Goal: Contribute content: Add original content to the website for others to see

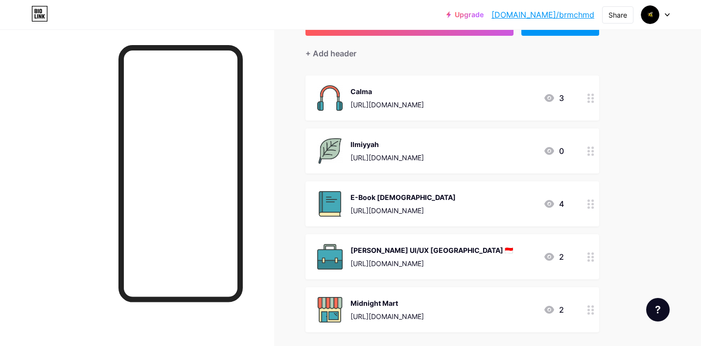
scroll to position [65, 0]
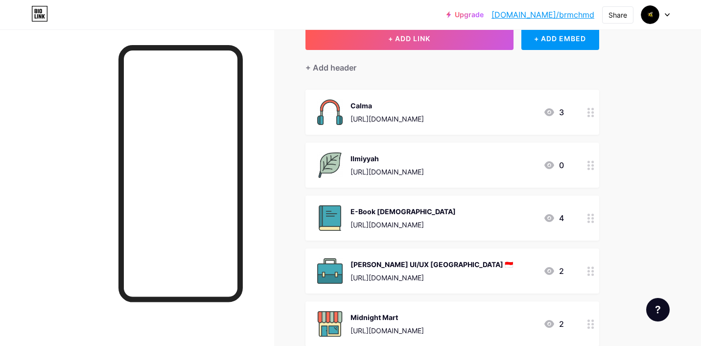
click at [474, 94] on div "Calma [URL][DOMAIN_NAME] 3" at bounding box center [452, 112] width 294 height 45
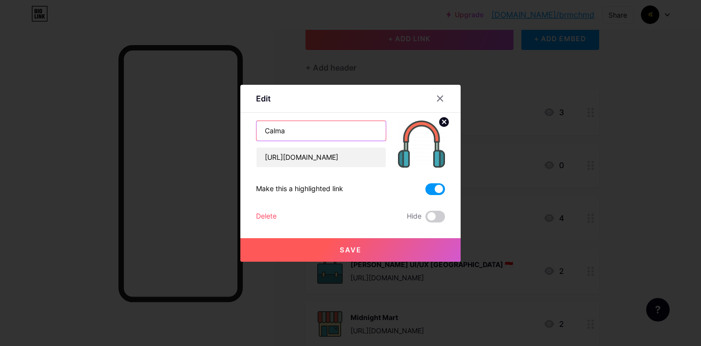
click at [327, 131] on input "Calma" at bounding box center [321, 131] width 129 height 20
type input "C"
paste input "Simply listen."
click at [290, 131] on input "Simply listen" at bounding box center [321, 131] width 129 height 20
click at [332, 127] on input "Simply Listen" at bounding box center [321, 131] width 129 height 20
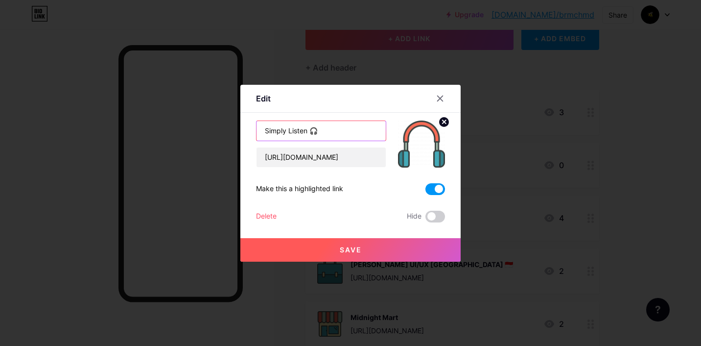
type input "Simply Listen 🎧"
click at [374, 251] on button "Save" at bounding box center [350, 249] width 220 height 23
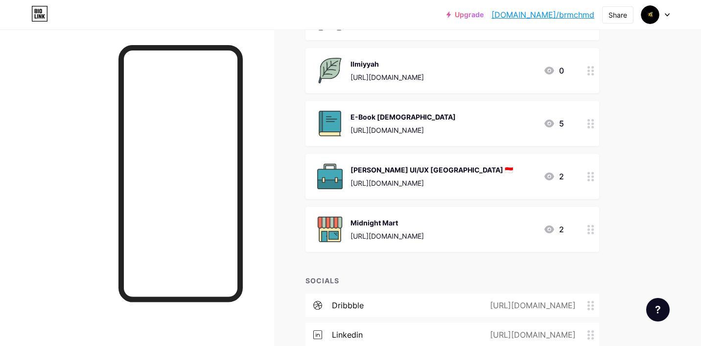
scroll to position [0, 0]
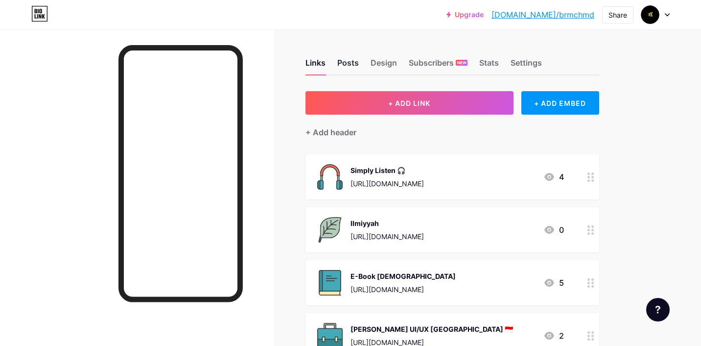
click at [349, 59] on div "Posts" at bounding box center [348, 66] width 22 height 18
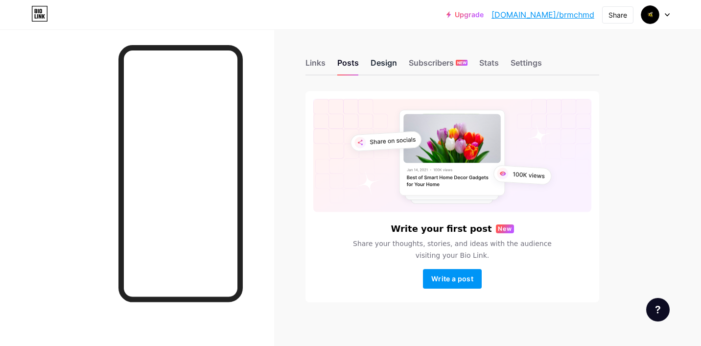
click at [379, 64] on div "Design" at bounding box center [384, 66] width 26 height 18
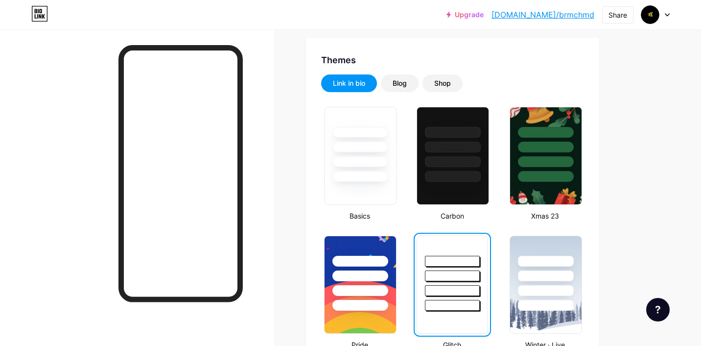
scroll to position [192, 0]
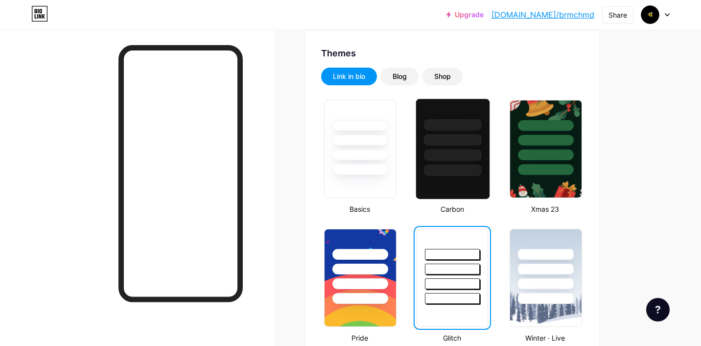
click at [457, 141] on div at bounding box center [452, 139] width 57 height 11
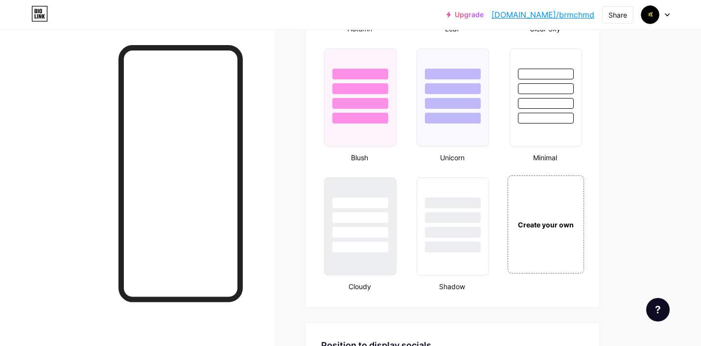
scroll to position [1029, 0]
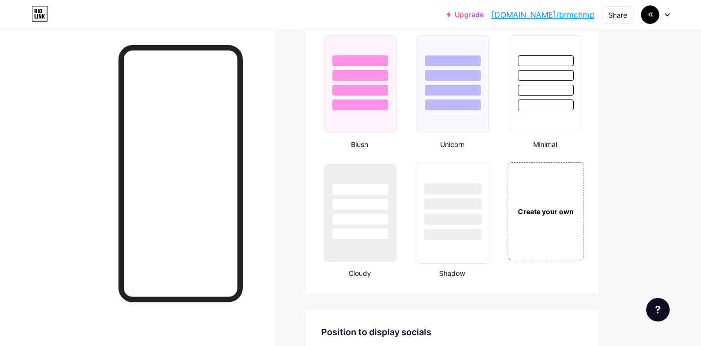
click at [451, 201] on div at bounding box center [452, 203] width 57 height 11
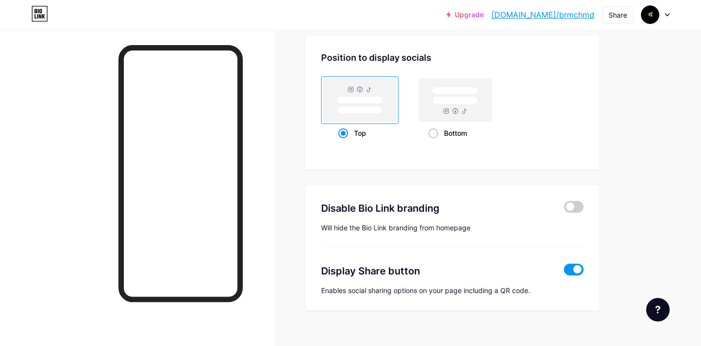
scroll to position [1299, 0]
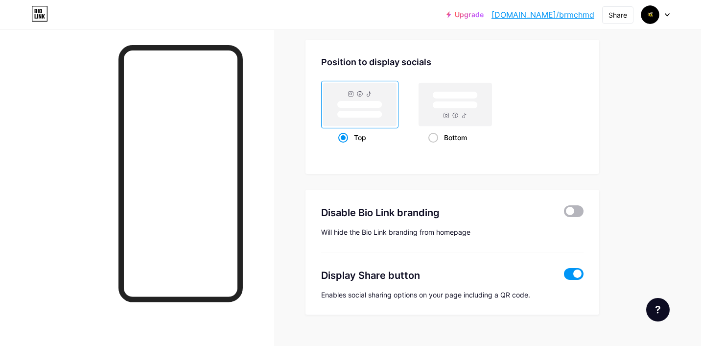
click at [573, 209] on span at bounding box center [574, 211] width 20 height 12
click at [564, 213] on input "checkbox" at bounding box center [564, 213] width 0 height 0
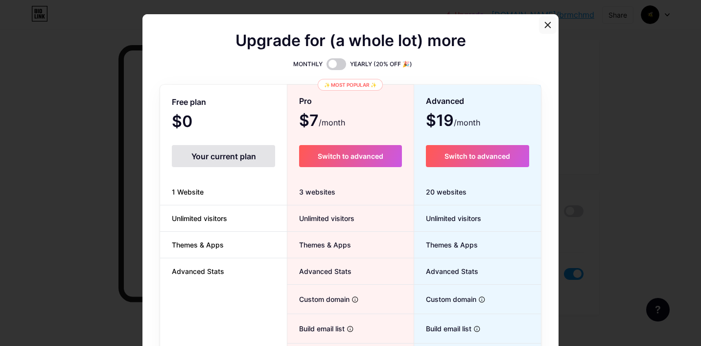
click at [547, 20] on div at bounding box center [548, 25] width 18 height 18
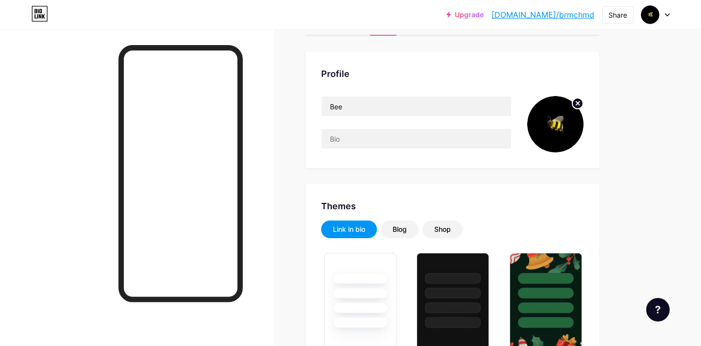
scroll to position [0, 0]
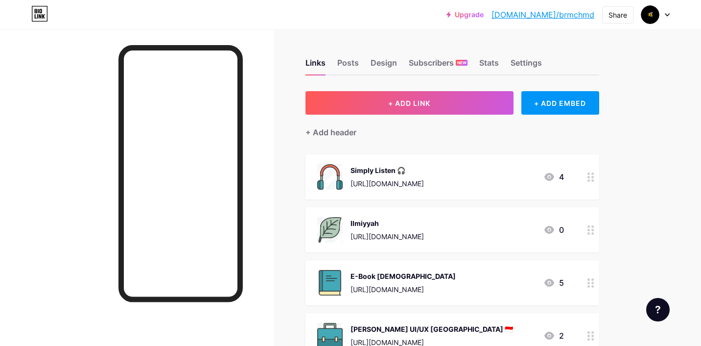
click at [471, 67] on div "Links Posts Design Subscribers NEW Stats Settings" at bounding box center [452, 58] width 294 height 34
click at [395, 58] on div "Design" at bounding box center [384, 66] width 26 height 18
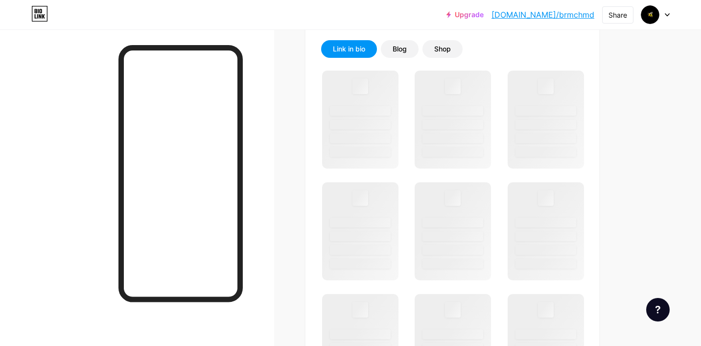
scroll to position [223, 0]
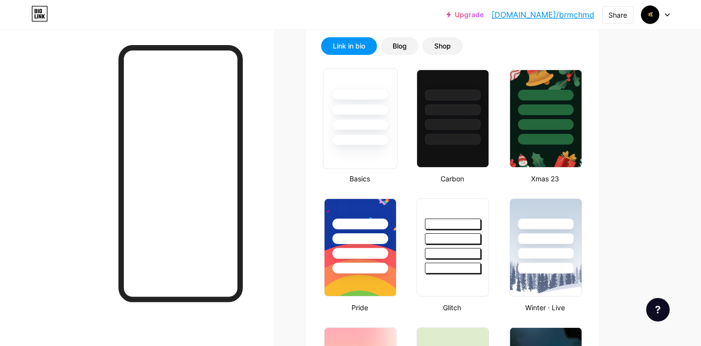
click at [377, 134] on div at bounding box center [359, 139] width 57 height 11
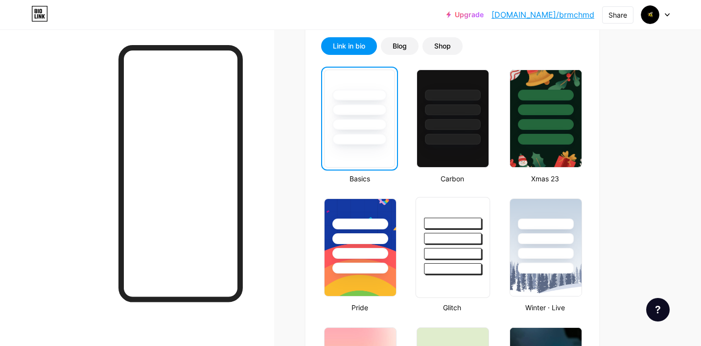
click at [426, 233] on div at bounding box center [452, 238] width 57 height 11
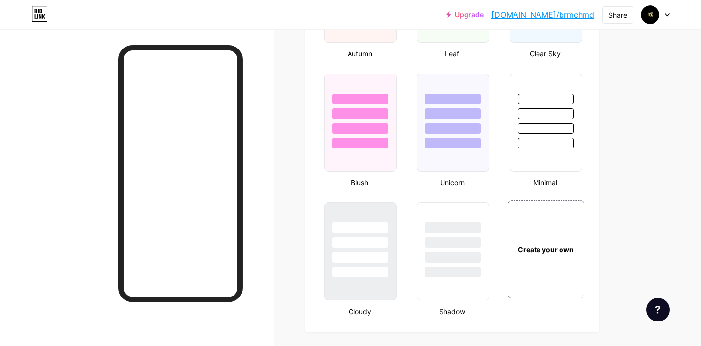
scroll to position [992, 0]
click at [544, 120] on div at bounding box center [545, 109] width 73 height 77
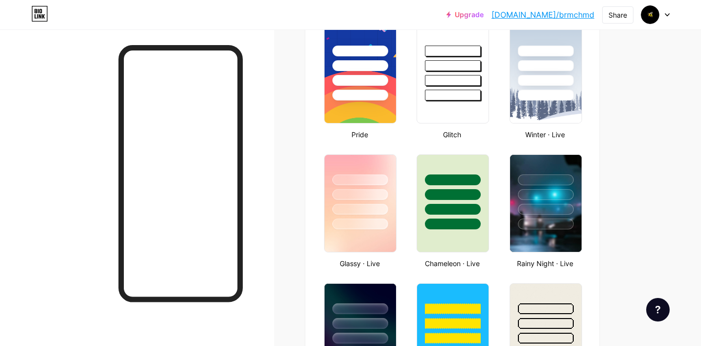
scroll to position [381, 0]
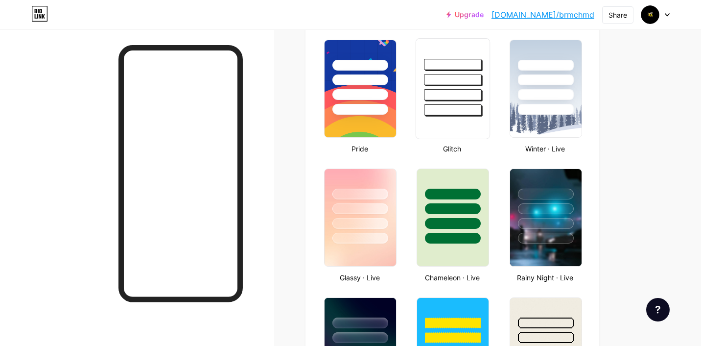
click at [451, 118] on div at bounding box center [453, 88] width 74 height 101
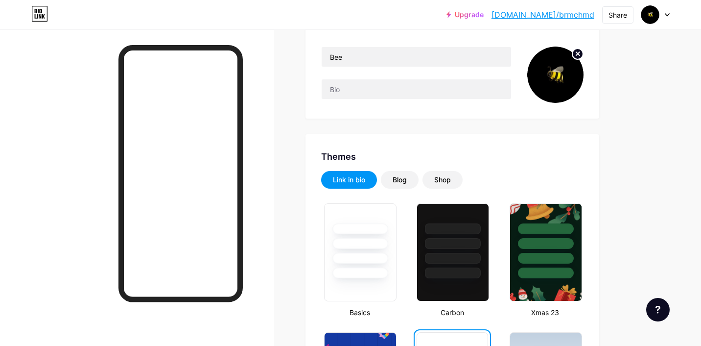
scroll to position [0, 0]
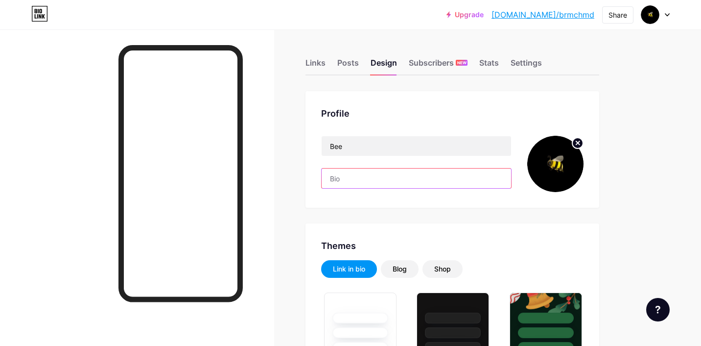
click at [398, 183] on input "text" at bounding box center [416, 178] width 189 height 20
click at [349, 66] on div "Posts" at bounding box center [348, 66] width 22 height 18
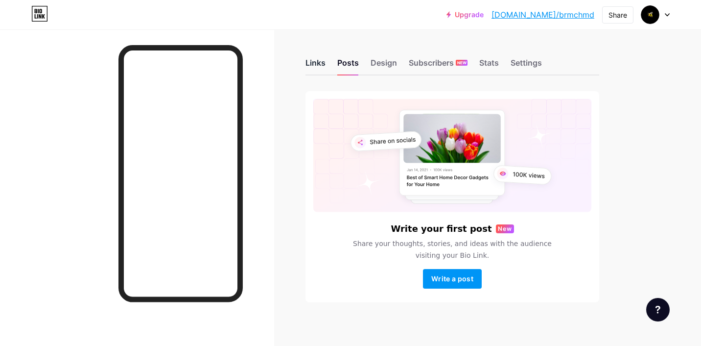
click at [321, 66] on div "Links" at bounding box center [315, 66] width 20 height 18
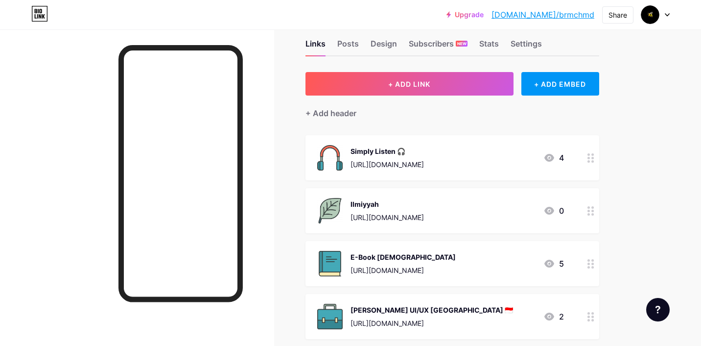
scroll to position [9, 0]
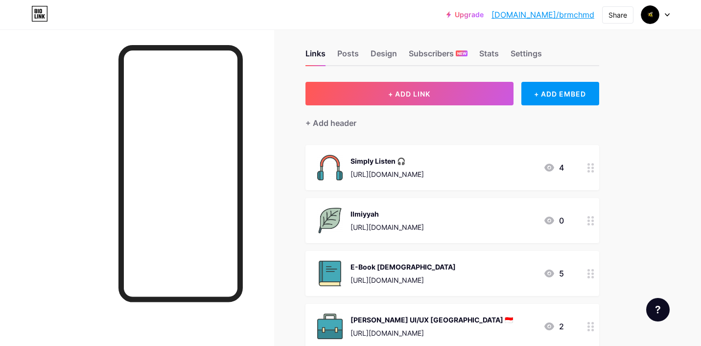
click at [424, 157] on div "Simply Listen 🎧" at bounding box center [386, 161] width 73 height 10
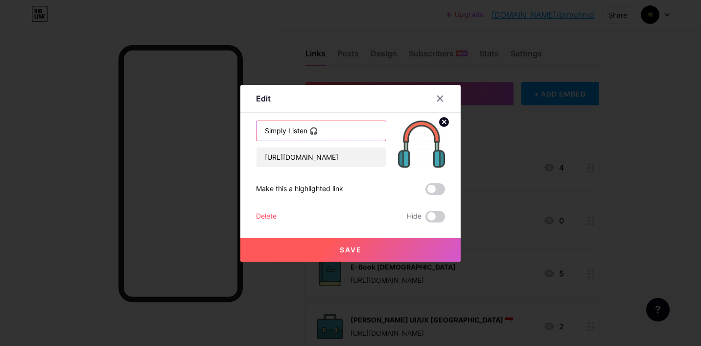
click at [320, 131] on input "Simply Listen 🎧" at bounding box center [321, 131] width 129 height 20
type input "Simply Listen"
click at [437, 188] on span at bounding box center [435, 189] width 20 height 12
click at [425, 191] on input "checkbox" at bounding box center [425, 191] width 0 height 0
click at [387, 251] on button "Save" at bounding box center [350, 249] width 220 height 23
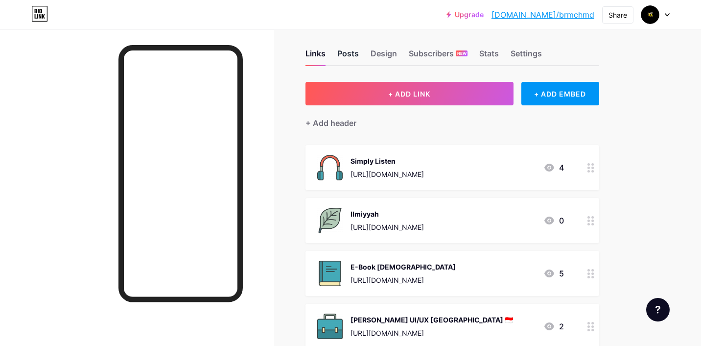
click at [343, 55] on div "Posts" at bounding box center [348, 56] width 22 height 18
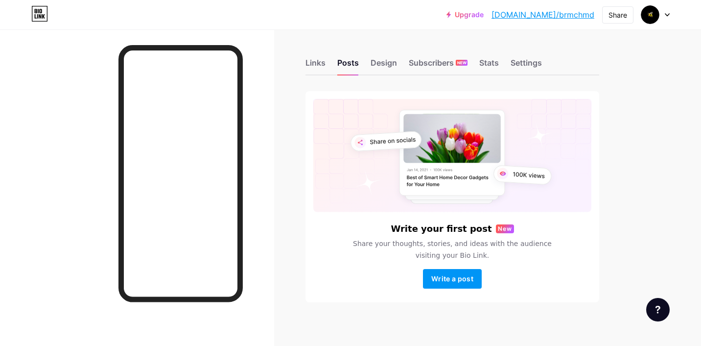
scroll to position [5, 0]
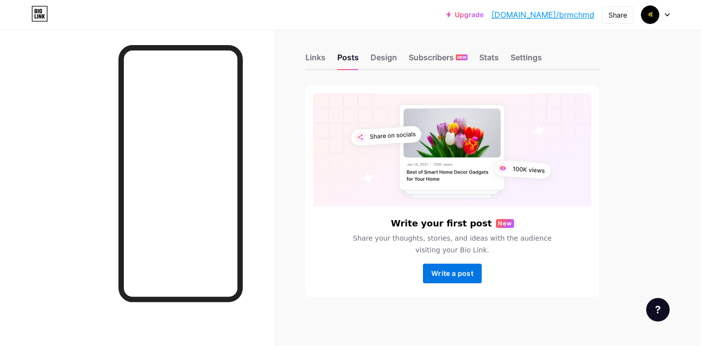
click at [451, 265] on button "Write a post" at bounding box center [452, 273] width 59 height 20
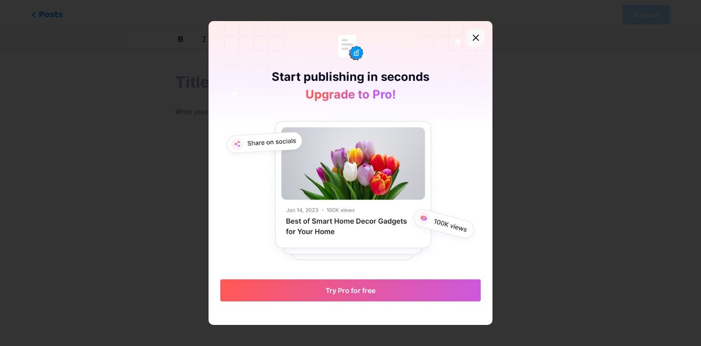
click at [476, 39] on icon at bounding box center [475, 37] width 5 height 5
